Goal: Transaction & Acquisition: Subscribe to service/newsletter

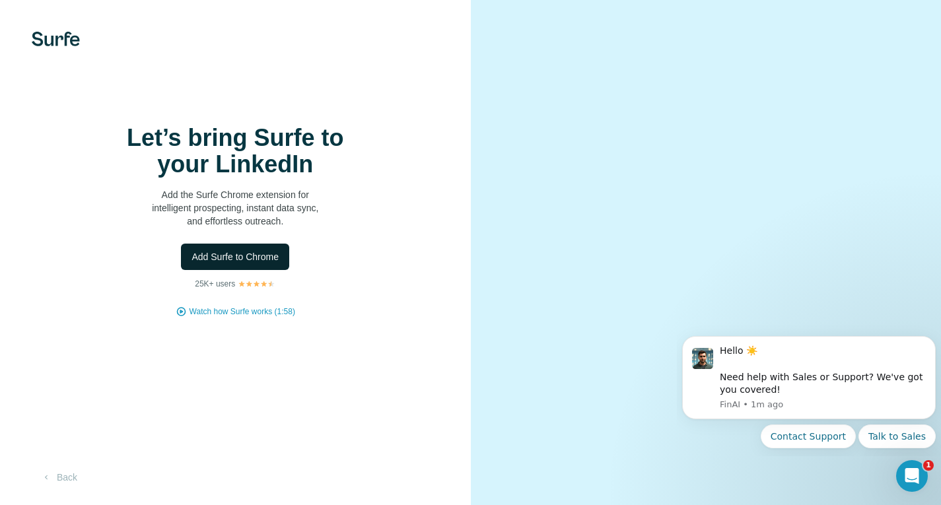
click at [262, 261] on span "Add Surfe to Chrome" at bounding box center [235, 256] width 87 height 13
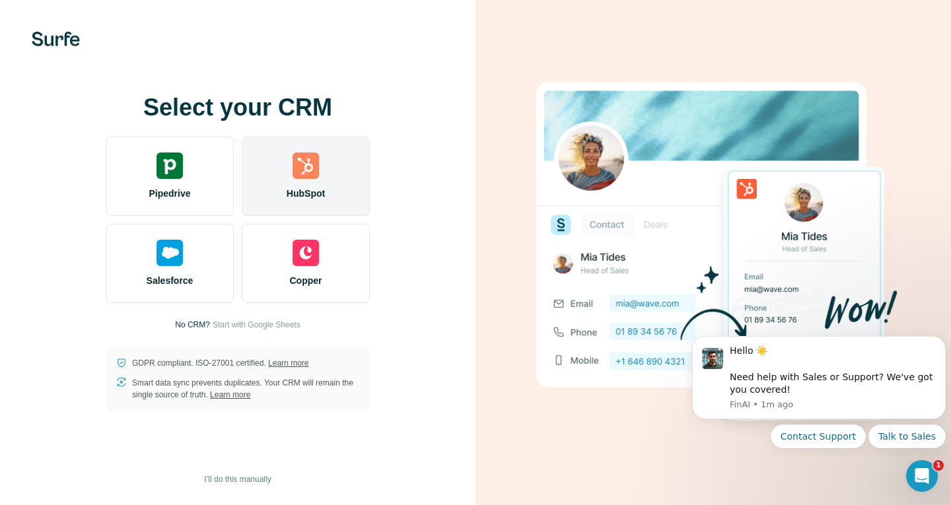
click at [306, 184] on div "HubSpot" at bounding box center [306, 176] width 128 height 79
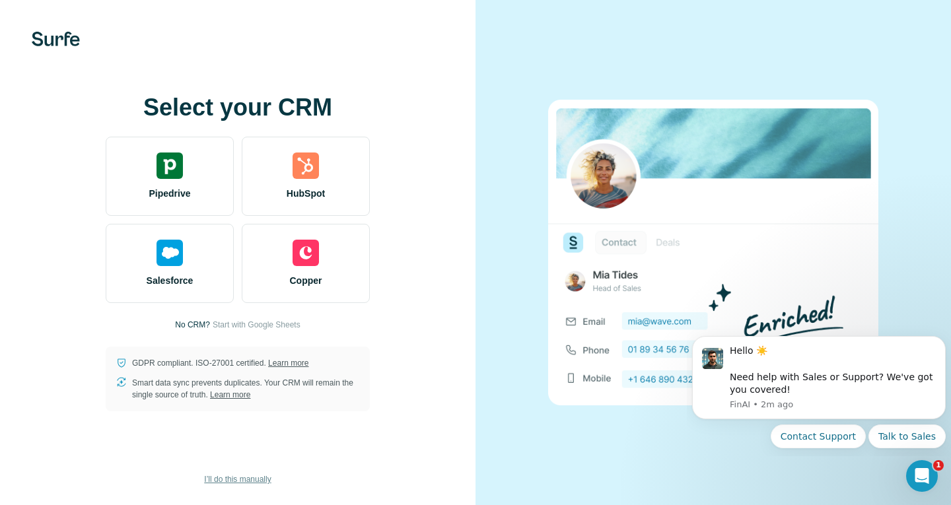
click at [254, 485] on button "I’ll do this manually" at bounding box center [237, 480] width 85 height 20
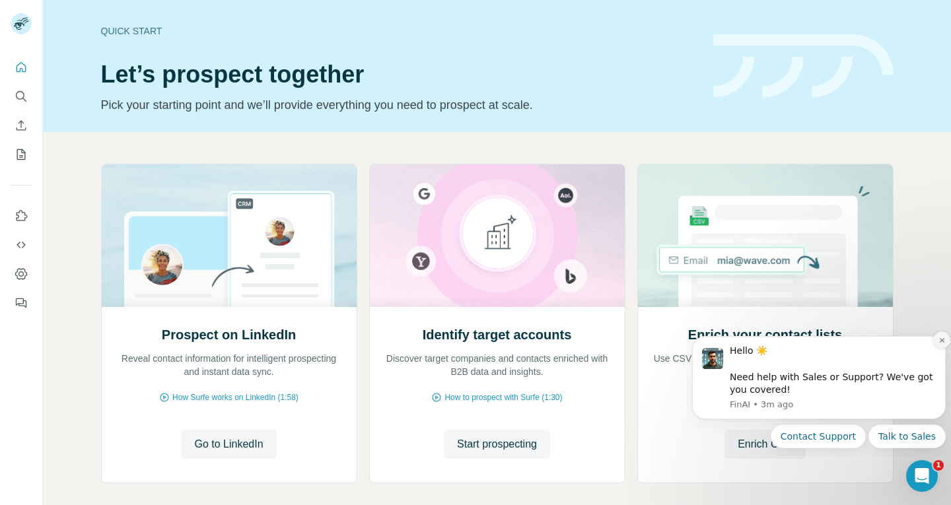
click at [939, 340] on icon "Dismiss notification" at bounding box center [941, 340] width 7 height 7
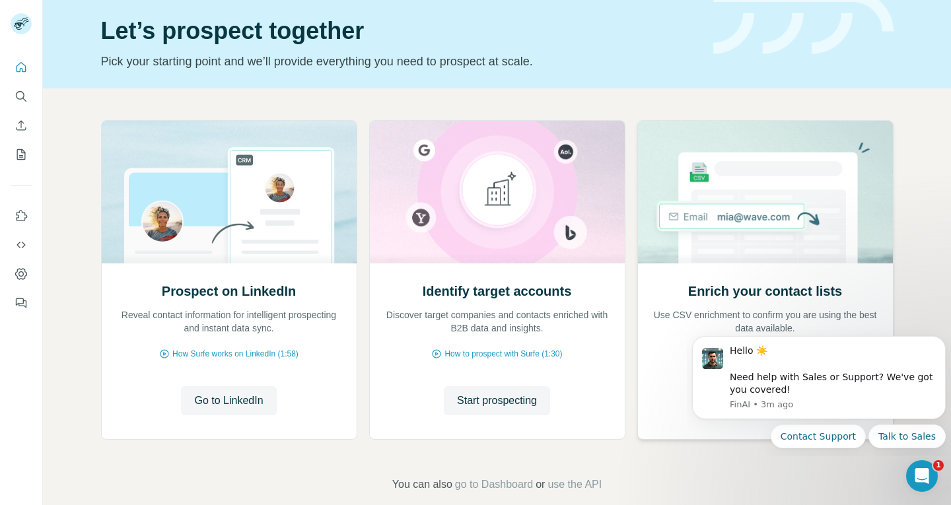
scroll to position [48, 0]
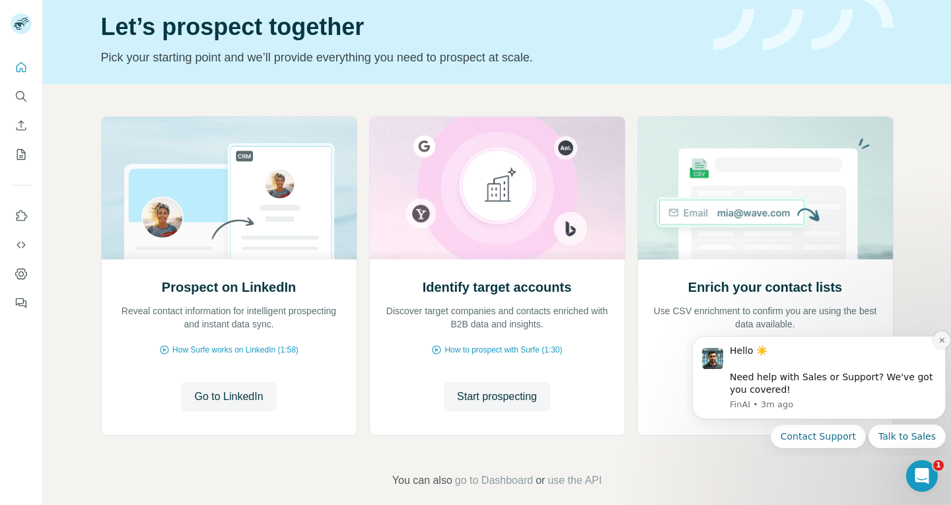
click at [940, 342] on icon "Dismiss notification" at bounding box center [941, 340] width 5 height 5
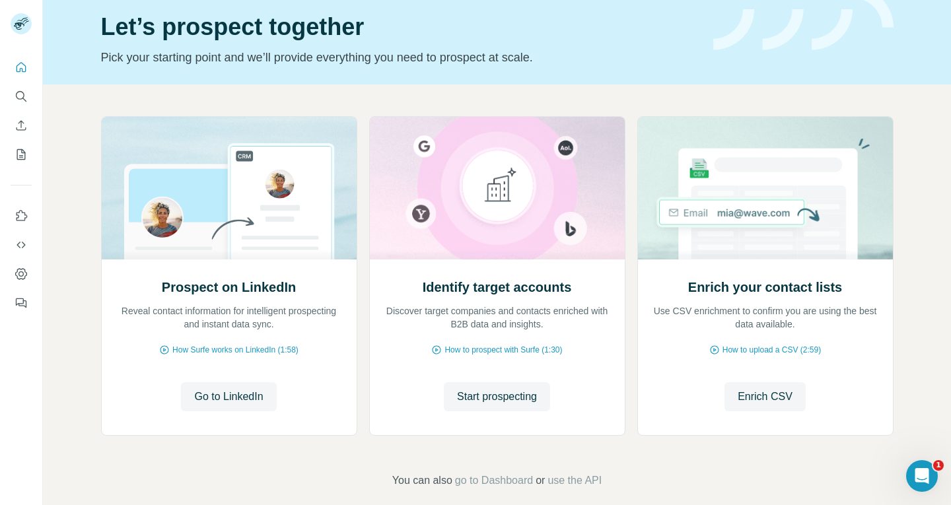
scroll to position [63, 0]
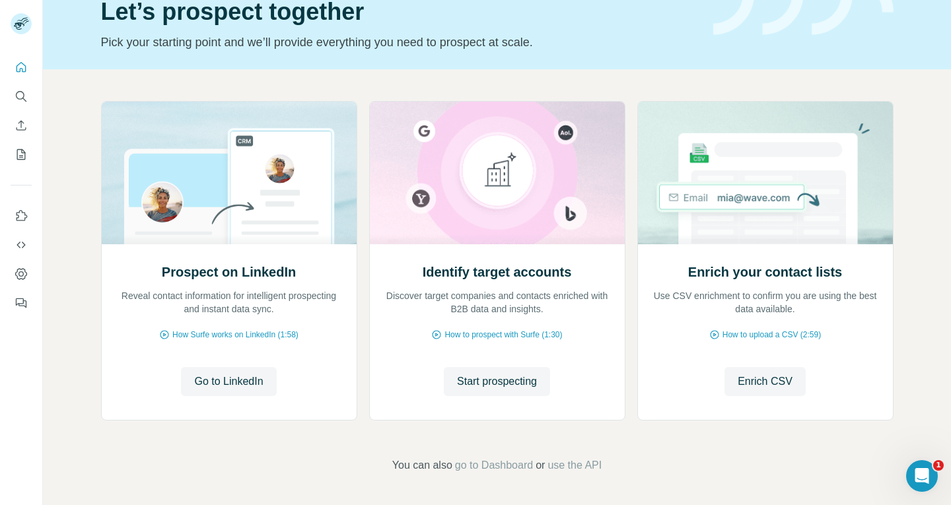
click at [24, 228] on nav at bounding box center [21, 259] width 21 height 111
click at [27, 218] on icon "Use Surfe on LinkedIn" at bounding box center [21, 215] width 13 height 13
click at [407, 357] on div "Identify target accounts Discover target companies and contacts enriched with B…" at bounding box center [497, 332] width 255 height 176
click at [278, 333] on span "How Surfe works on LinkedIn (1:58)" at bounding box center [235, 335] width 126 height 12
